Goal: Find specific page/section: Find specific page/section

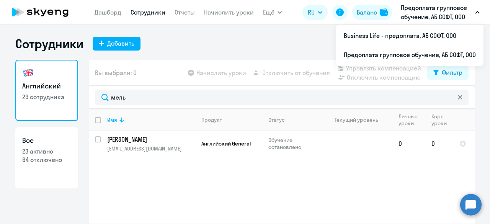
select select "30"
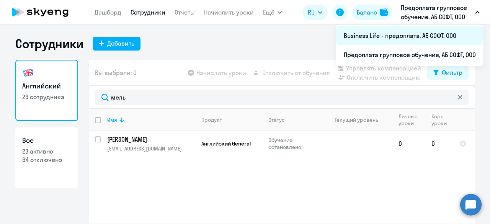
click at [404, 34] on li "Business Life - предоплата, АБ СОФТ, ООО" at bounding box center [409, 35] width 147 height 19
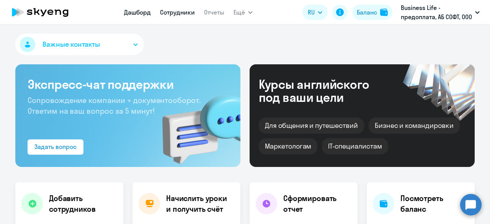
click at [185, 13] on link "Сотрудники" at bounding box center [177, 12] width 35 height 8
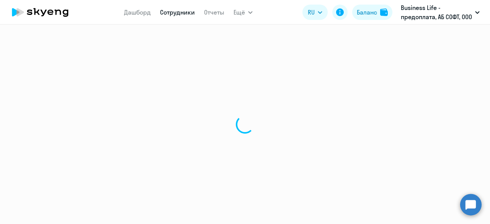
select select "30"
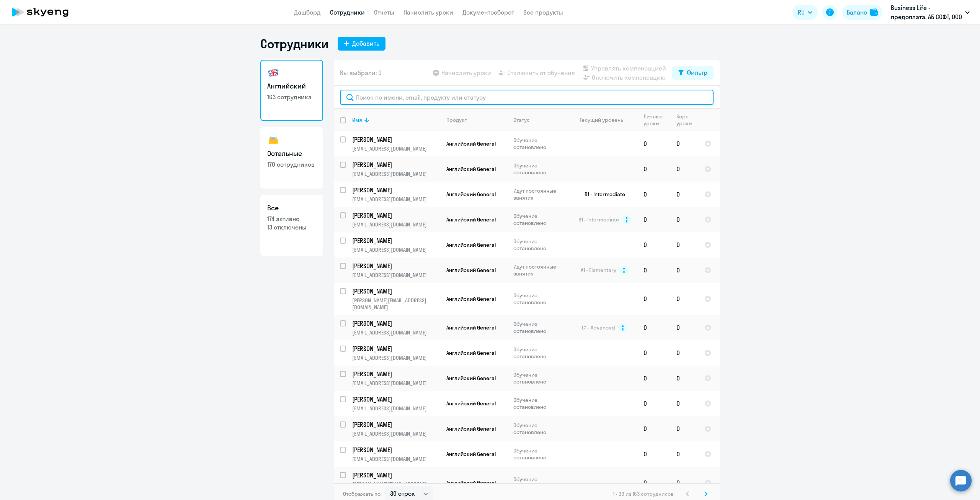
click at [389, 95] on input "text" at bounding box center [527, 97] width 374 height 15
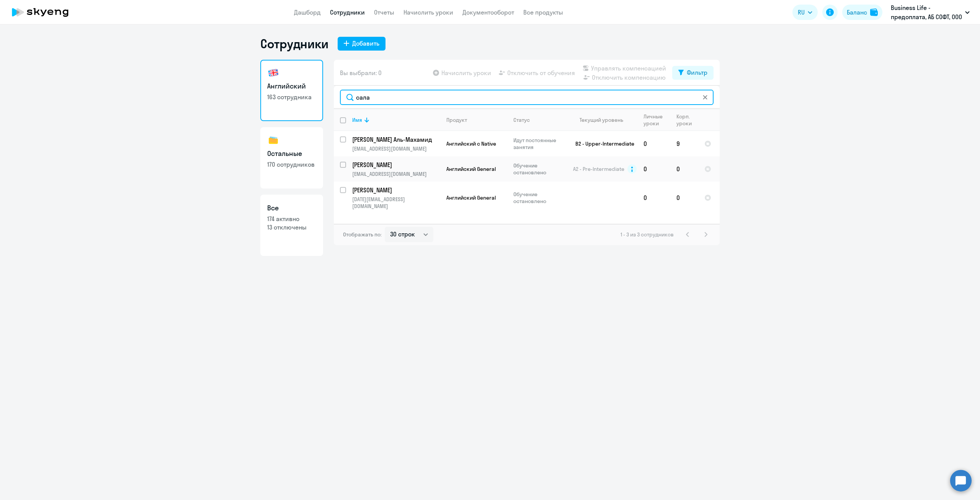
type input "сала"
click at [490, 97] on icon at bounding box center [705, 97] width 4 height 4
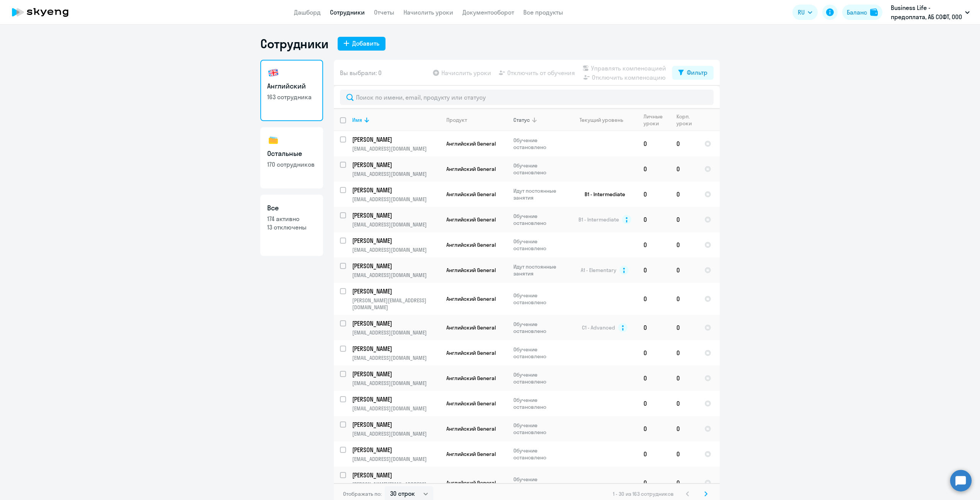
click at [490, 121] on icon at bounding box center [534, 119] width 9 height 9
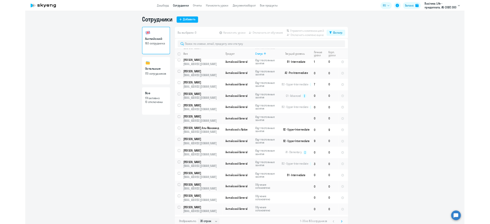
scroll to position [215, 0]
